Goal: Task Accomplishment & Management: Use online tool/utility

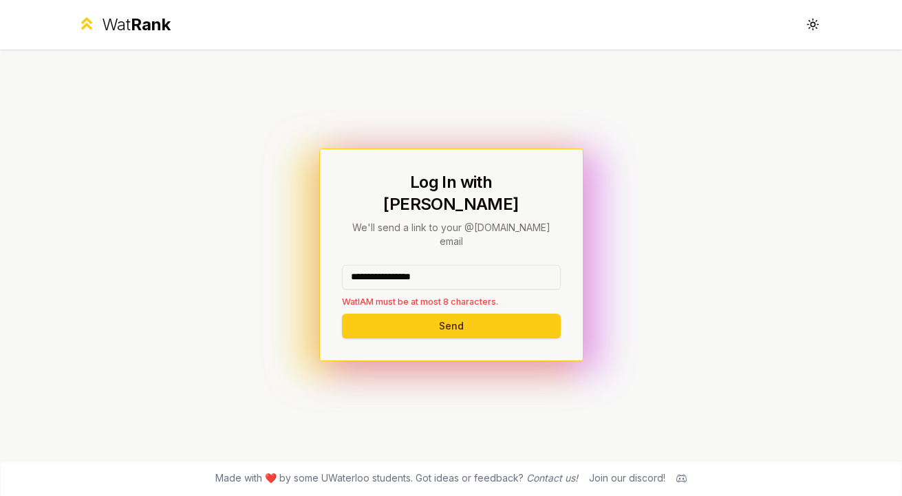
click at [385, 265] on input "**********" at bounding box center [451, 277] width 219 height 25
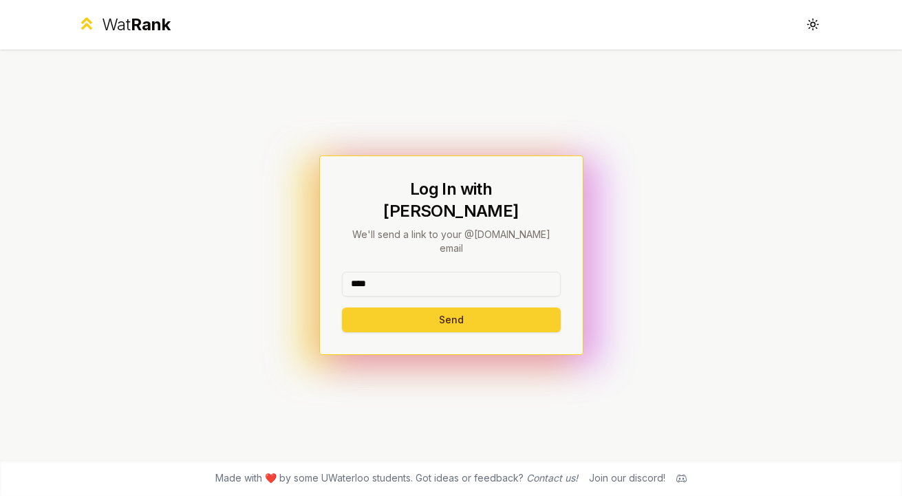
type input "****"
click at [391, 307] on button "Send" at bounding box center [451, 319] width 219 height 25
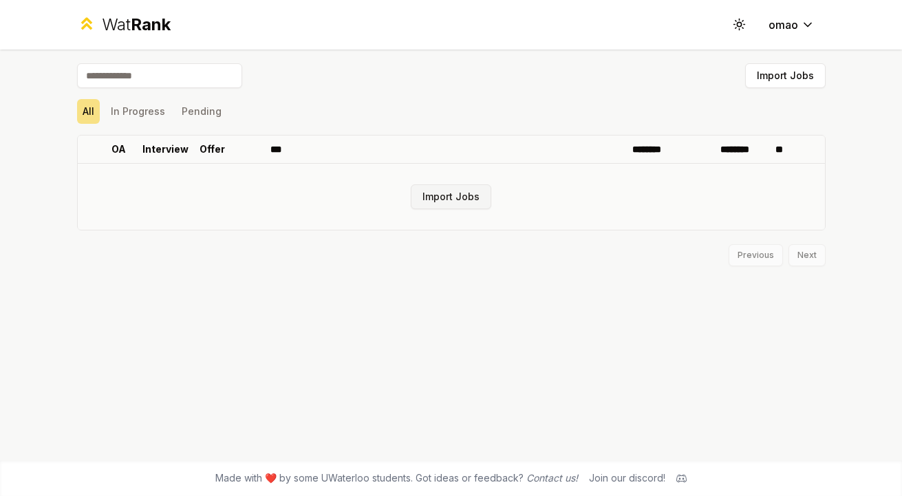
click at [460, 207] on button "Import Jobs" at bounding box center [451, 196] width 80 height 25
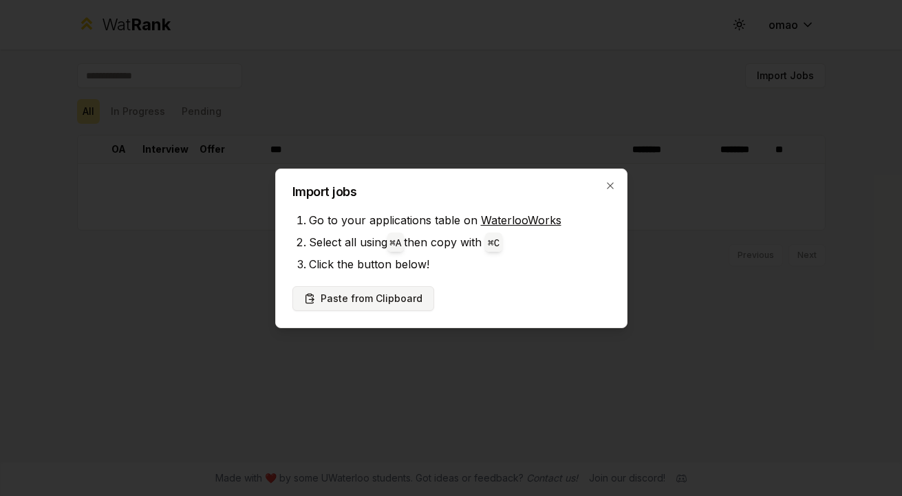
click at [374, 298] on button "Paste from Clipboard" at bounding box center [363, 298] width 142 height 25
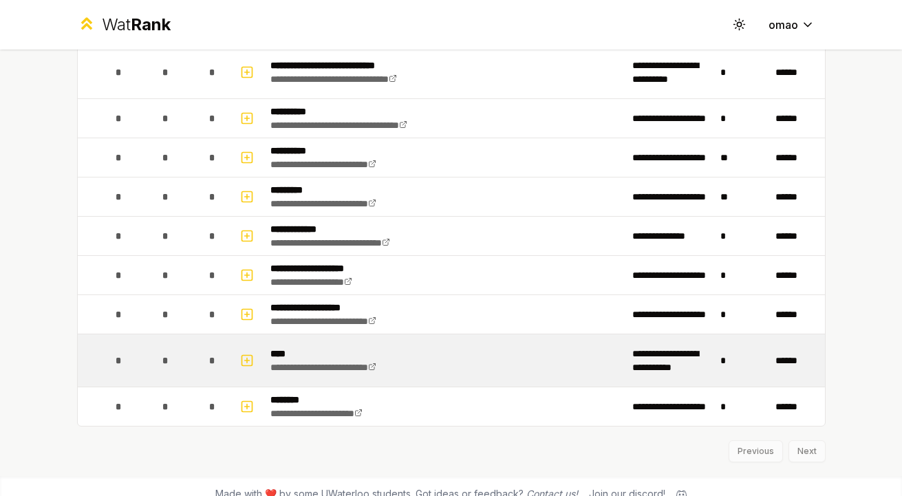
scroll to position [1670, 0]
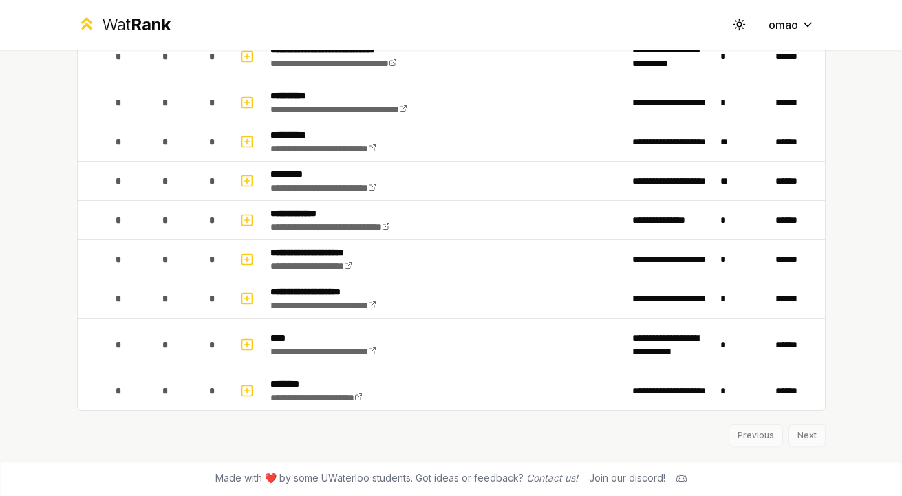
click at [809, 435] on div "Previous Next" at bounding box center [451, 429] width 748 height 36
click at [472, 422] on div "Previous Next" at bounding box center [451, 429] width 748 height 36
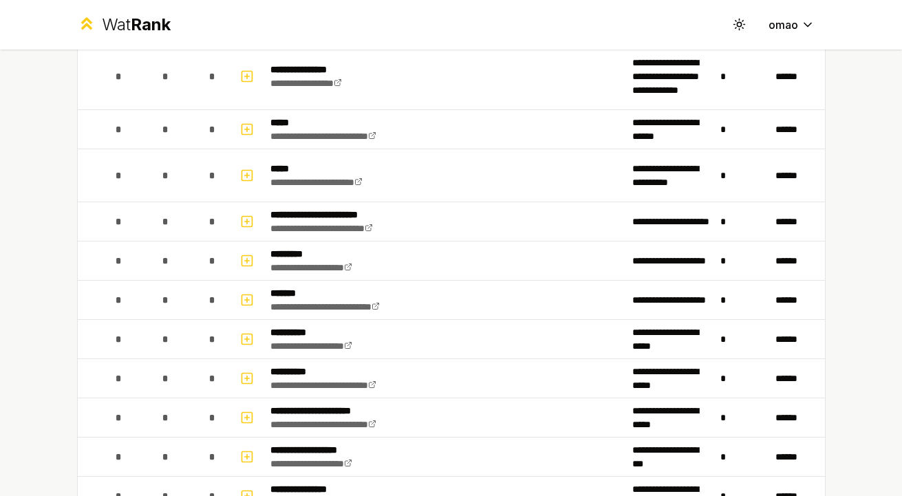
scroll to position [0, 0]
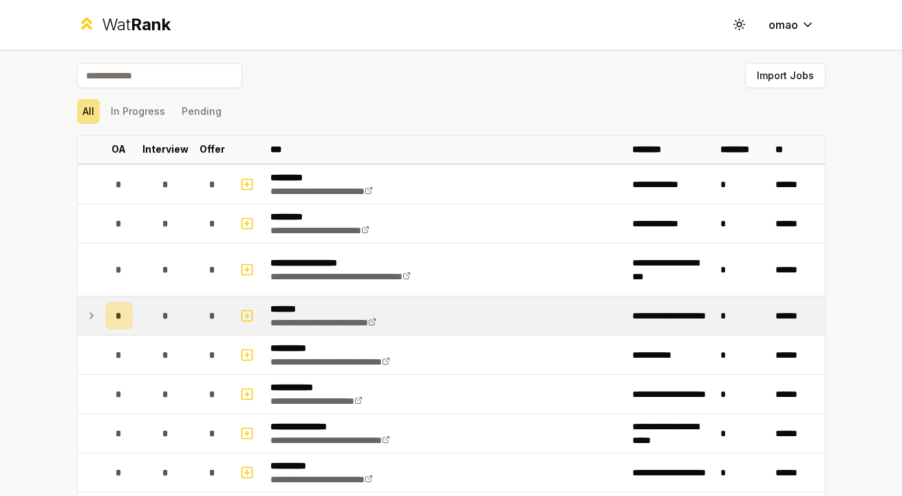
click at [93, 312] on icon at bounding box center [91, 315] width 11 height 17
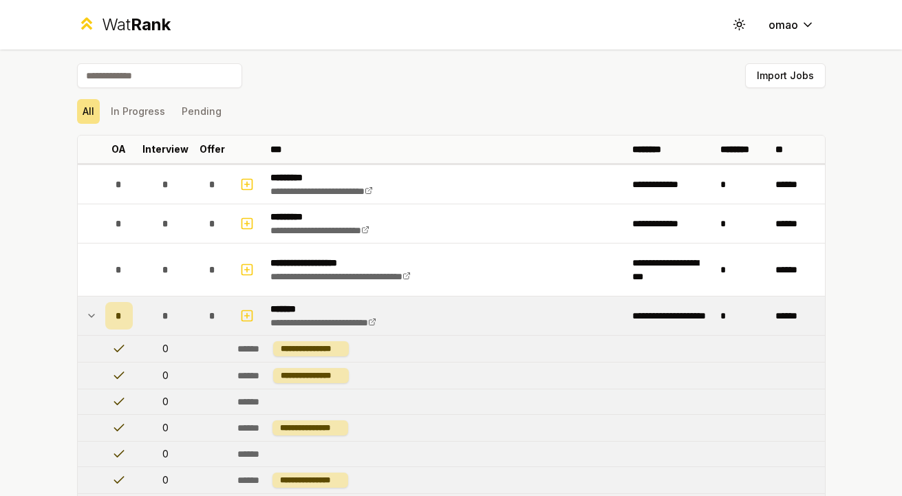
click at [93, 312] on icon at bounding box center [91, 315] width 11 height 17
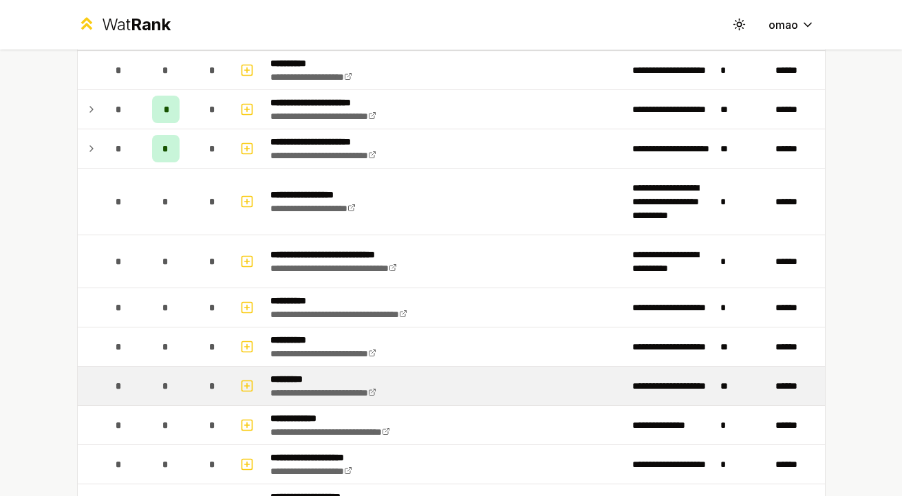
scroll to position [1466, 0]
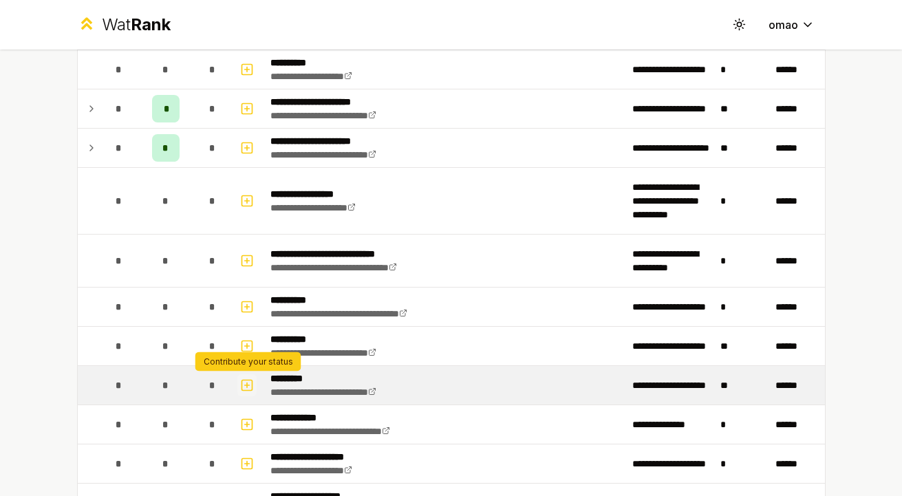
click at [248, 383] on icon "button" at bounding box center [247, 385] width 14 height 17
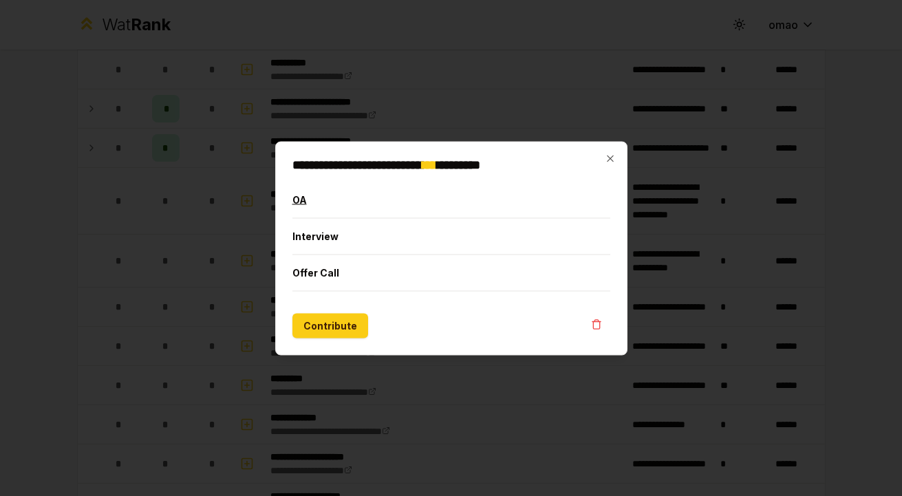
click at [325, 200] on button "OA" at bounding box center [451, 200] width 318 height 36
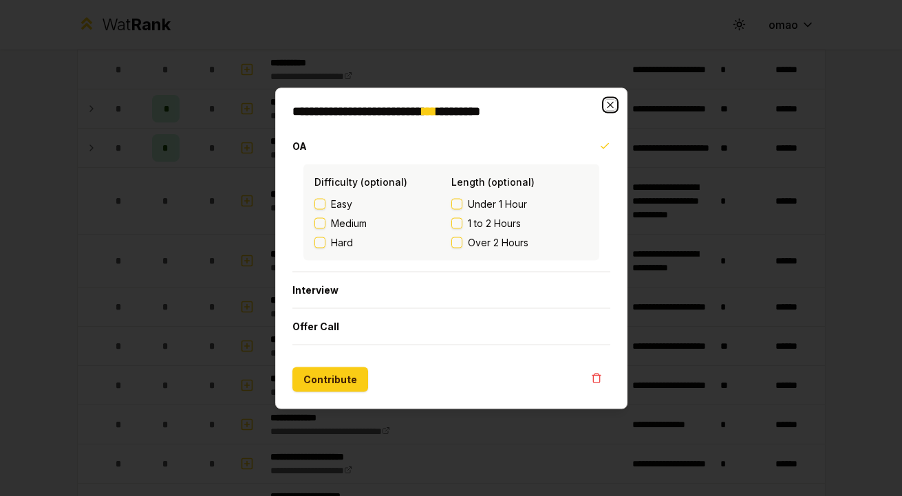
click at [609, 101] on icon "button" at bounding box center [610, 104] width 11 height 11
